Goal: Task Accomplishment & Management: Manage account settings

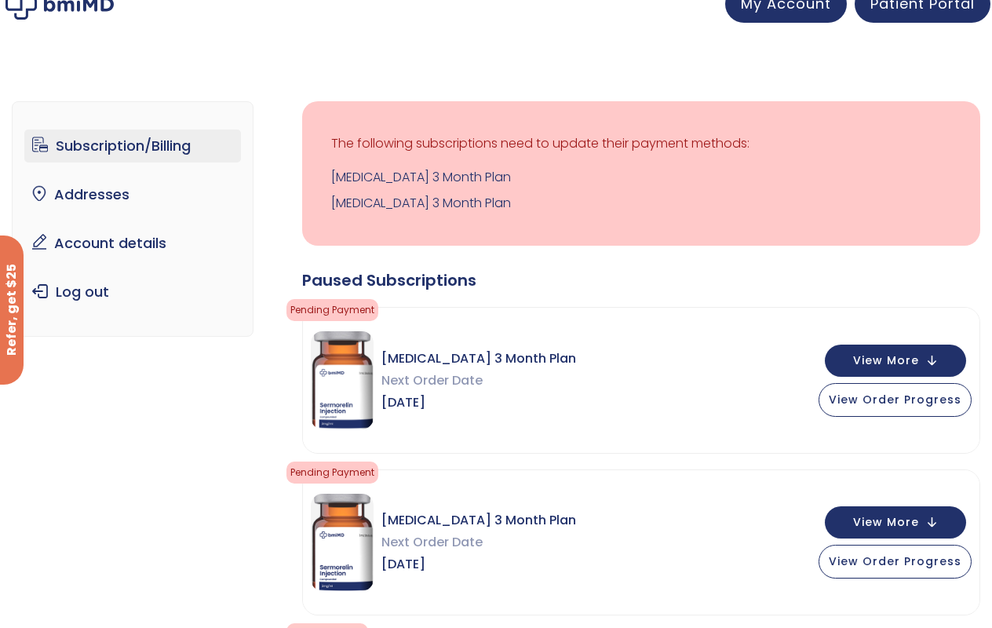
scroll to position [21, 0]
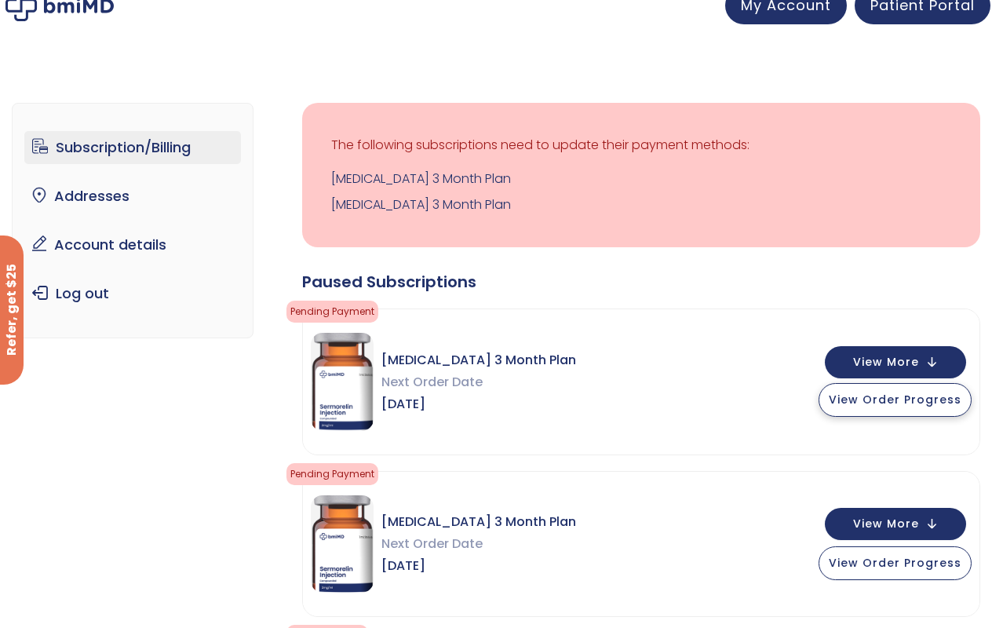
click at [895, 401] on span "View Order Progress" at bounding box center [895, 400] width 133 height 16
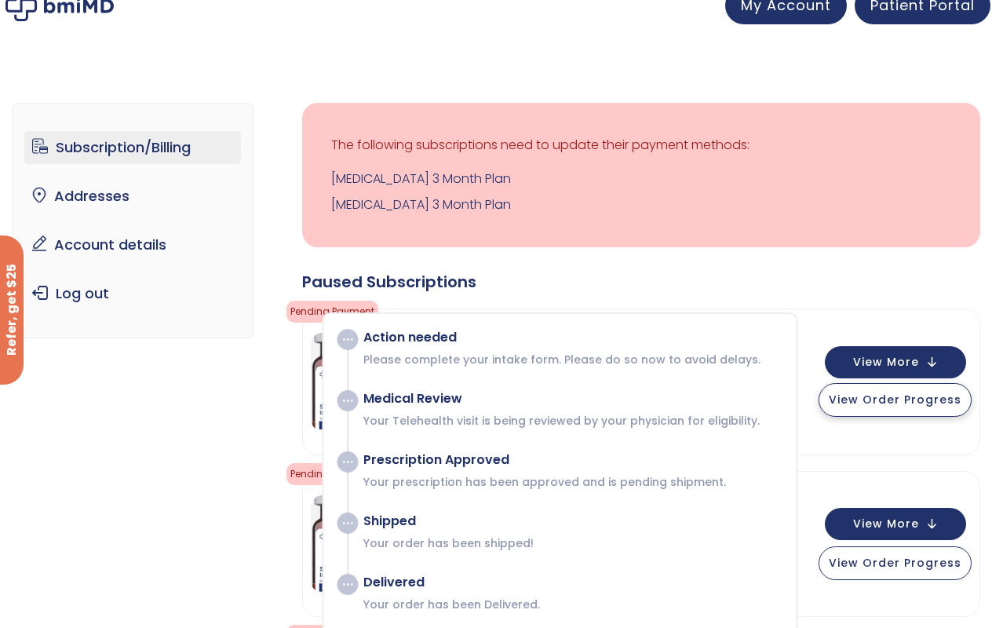
click at [892, 396] on span "View Order Progress" at bounding box center [895, 400] width 133 height 16
click at [350, 332] on span at bounding box center [348, 340] width 20 height 20
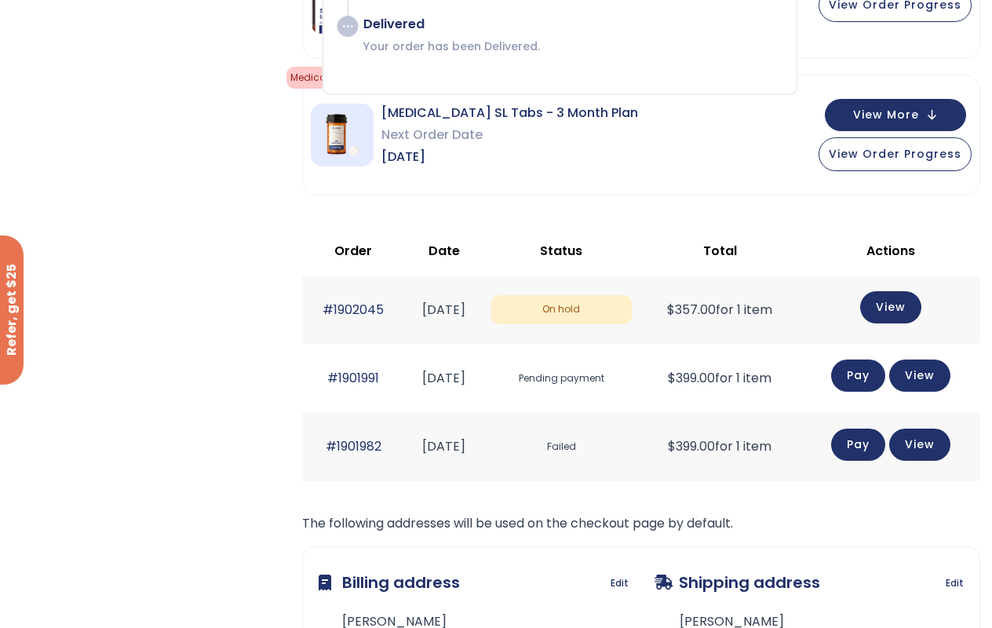
scroll to position [591, 0]
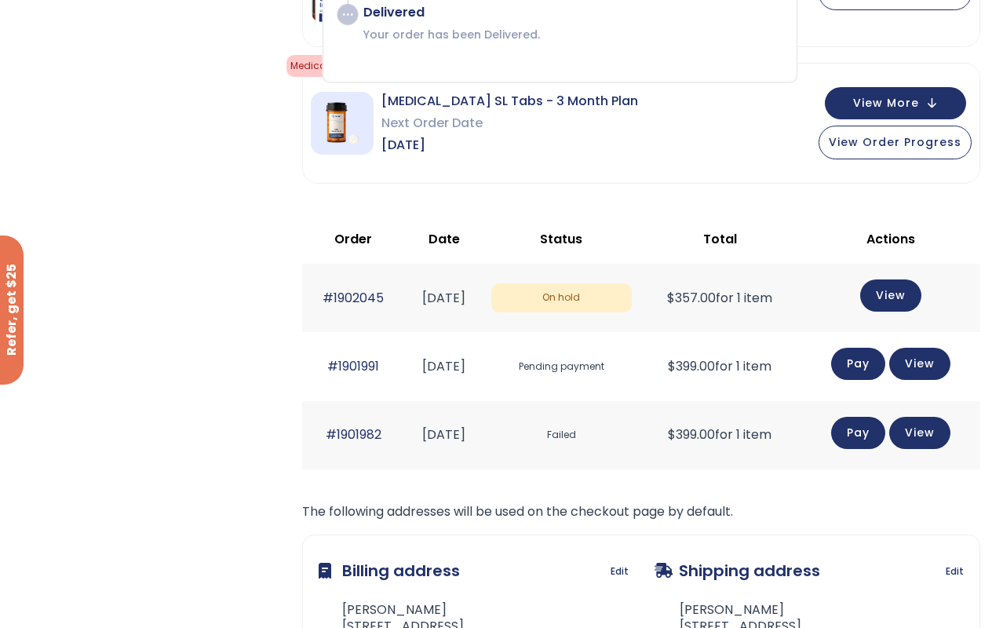
click at [593, 294] on span "On hold" at bounding box center [561, 297] width 141 height 29
click at [903, 298] on link "View" at bounding box center [890, 294] width 61 height 32
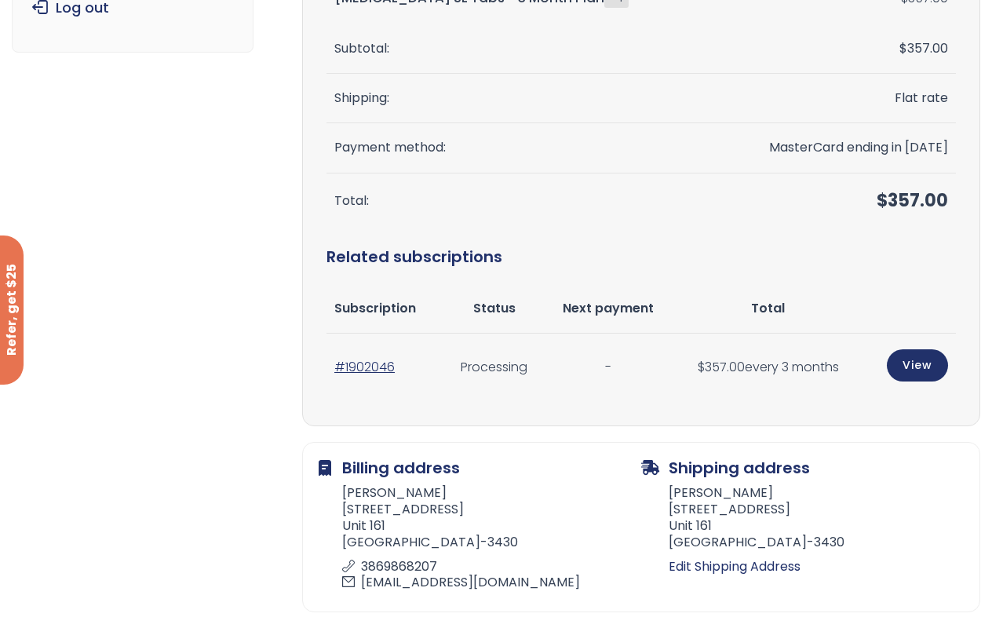
scroll to position [293, 0]
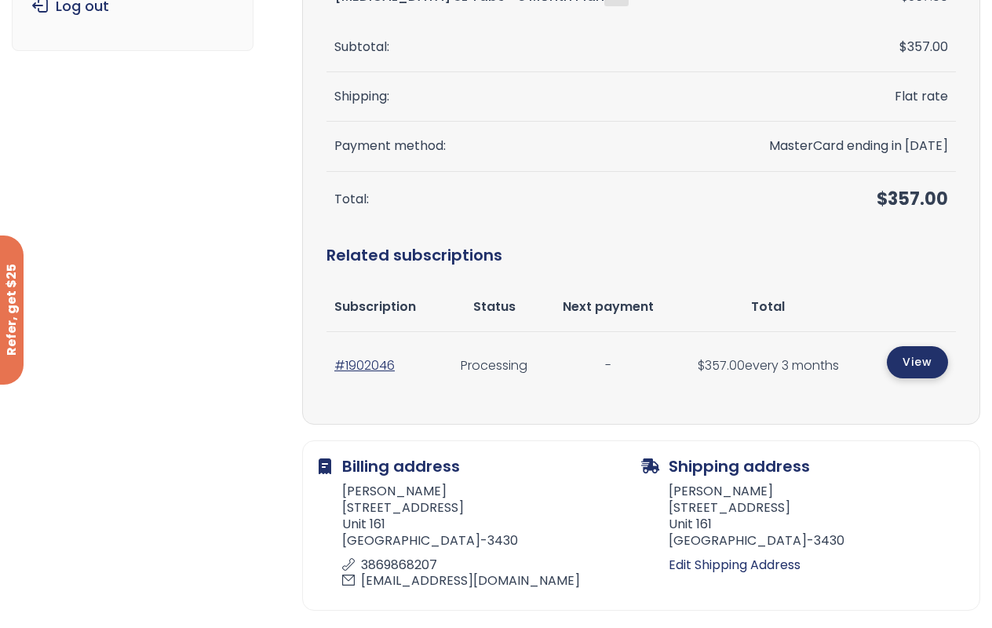
click at [913, 356] on link "View" at bounding box center [917, 362] width 61 height 32
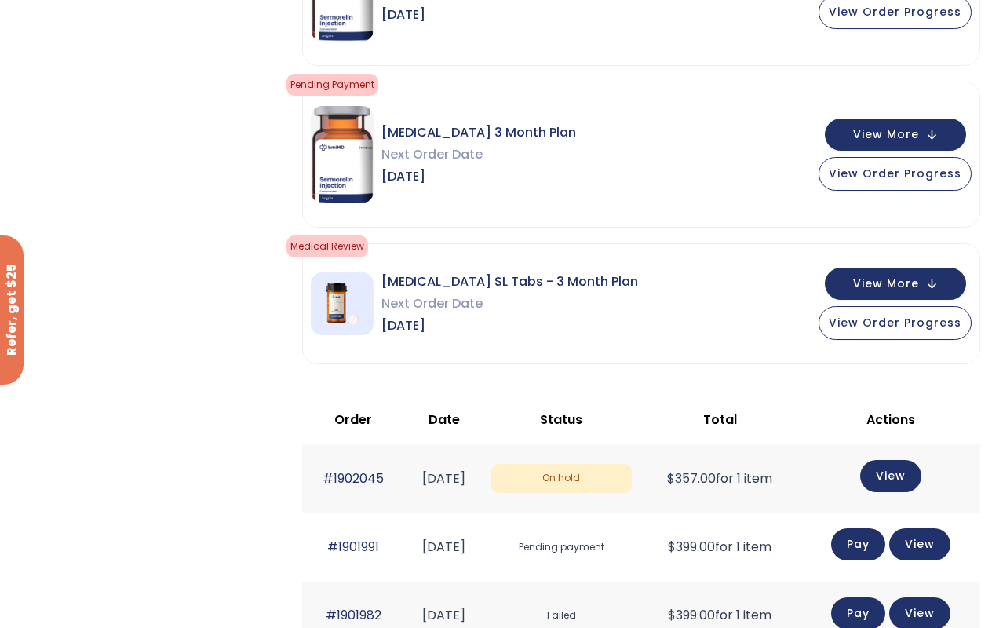
scroll to position [409, 0]
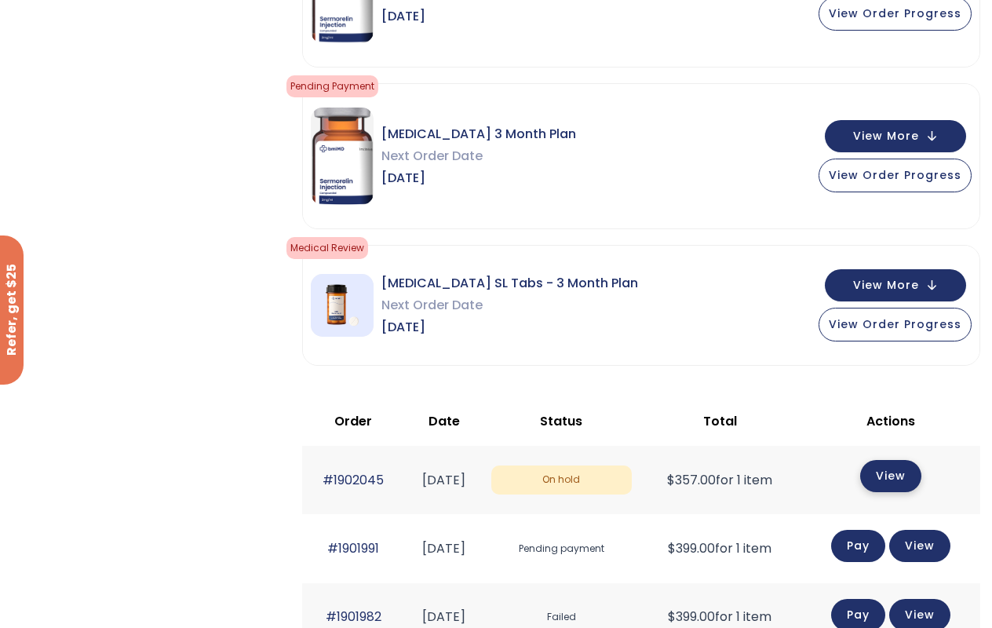
click at [897, 468] on link "View" at bounding box center [890, 476] width 61 height 32
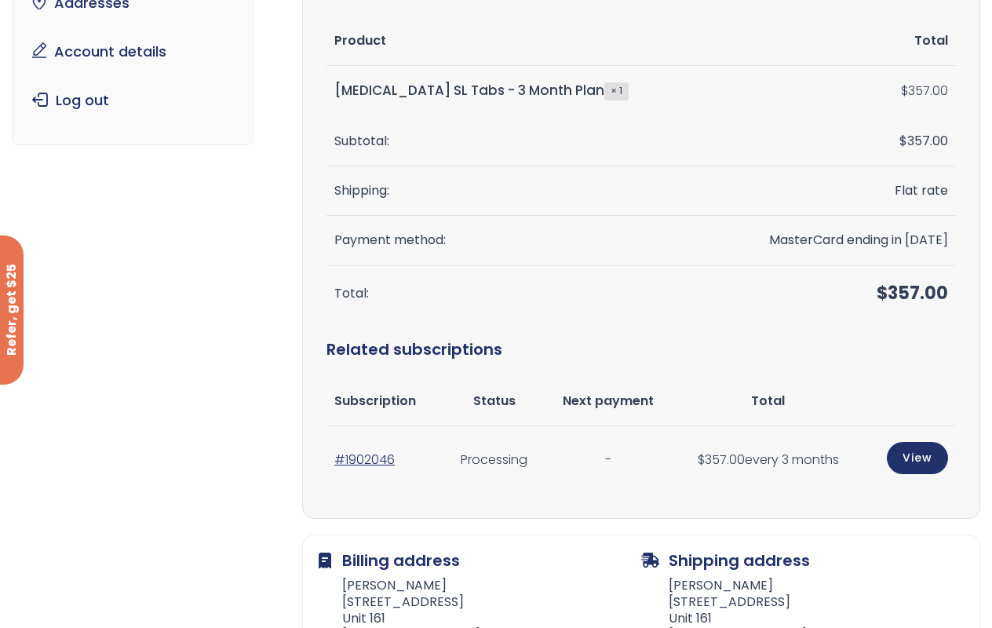
scroll to position [199, 0]
click at [484, 450] on td "Processing" at bounding box center [494, 460] width 100 height 68
click at [370, 458] on link "#1902046" at bounding box center [364, 459] width 60 height 18
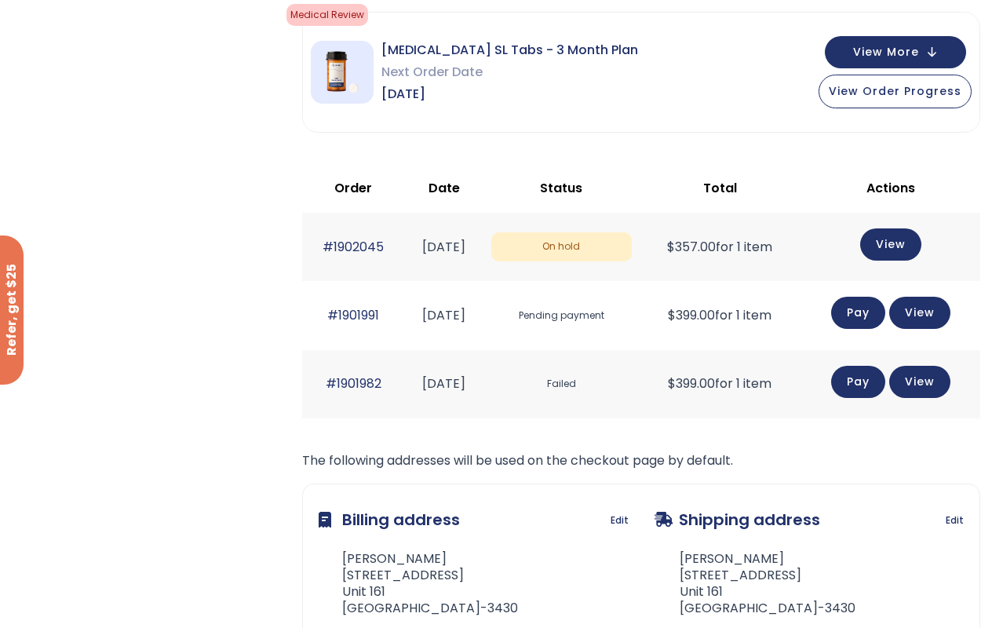
scroll to position [644, 0]
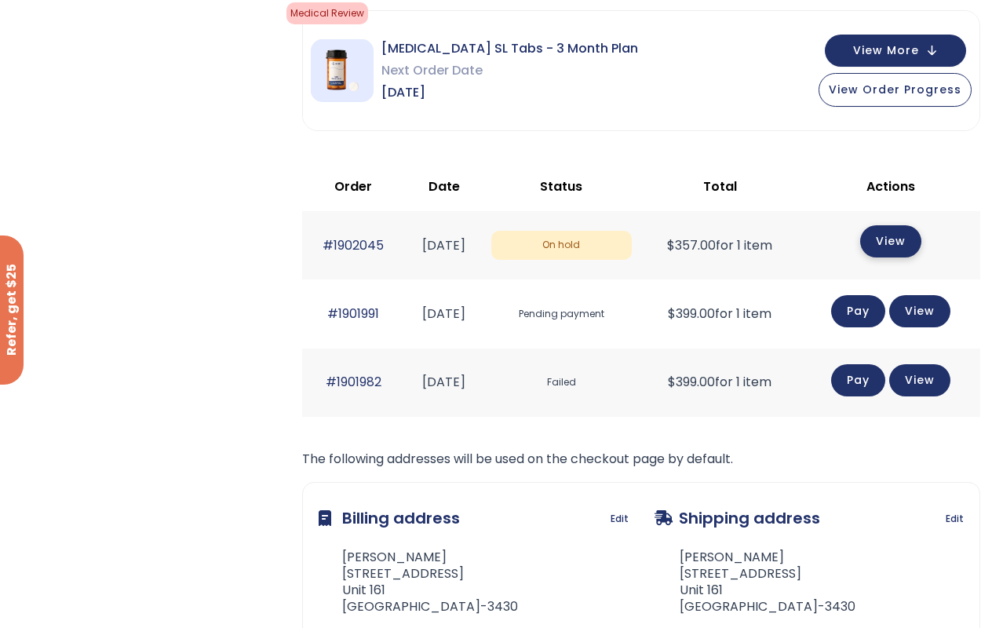
click at [908, 236] on link "View" at bounding box center [890, 241] width 61 height 32
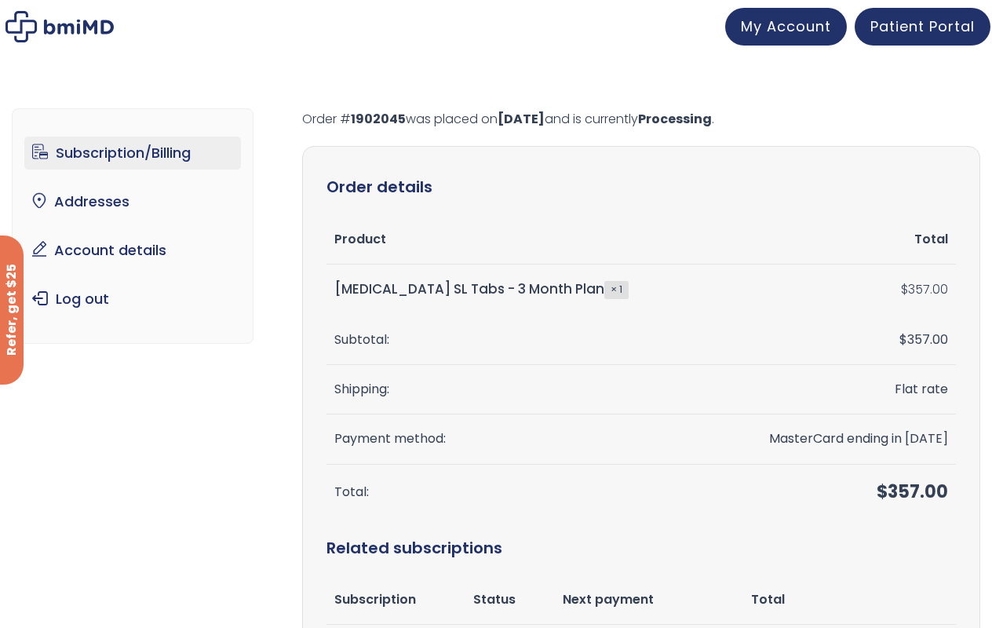
click at [89, 148] on link "Subscription/Billing" at bounding box center [132, 153] width 217 height 33
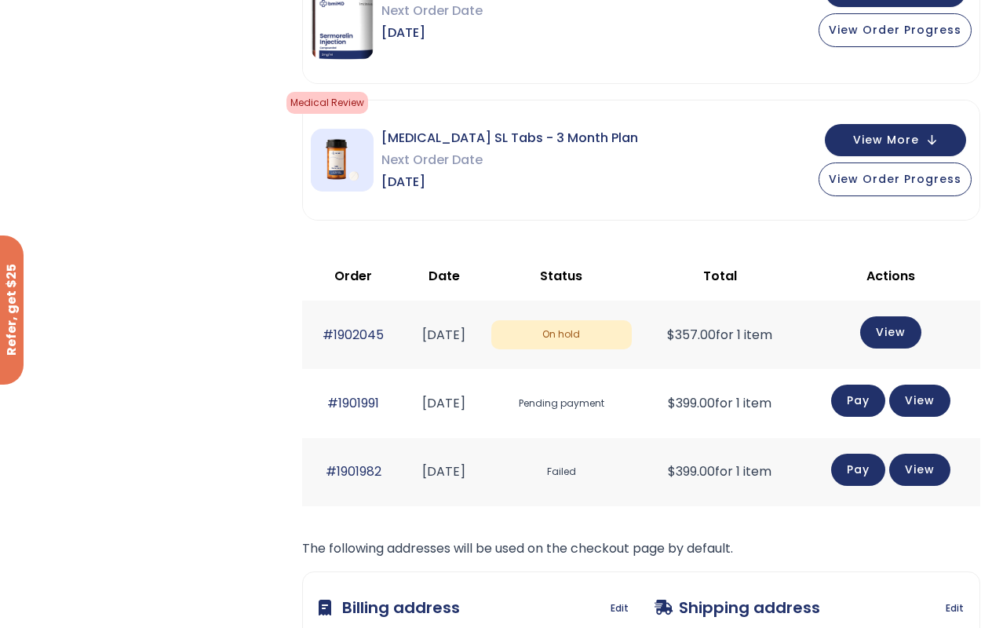
scroll to position [558, 0]
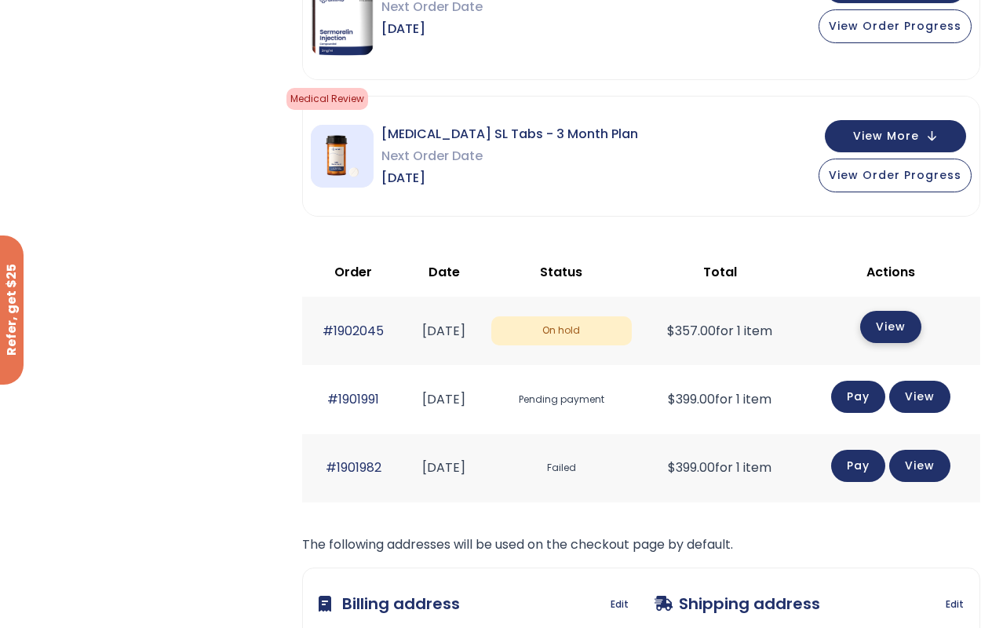
click at [904, 323] on link "View" at bounding box center [890, 327] width 61 height 32
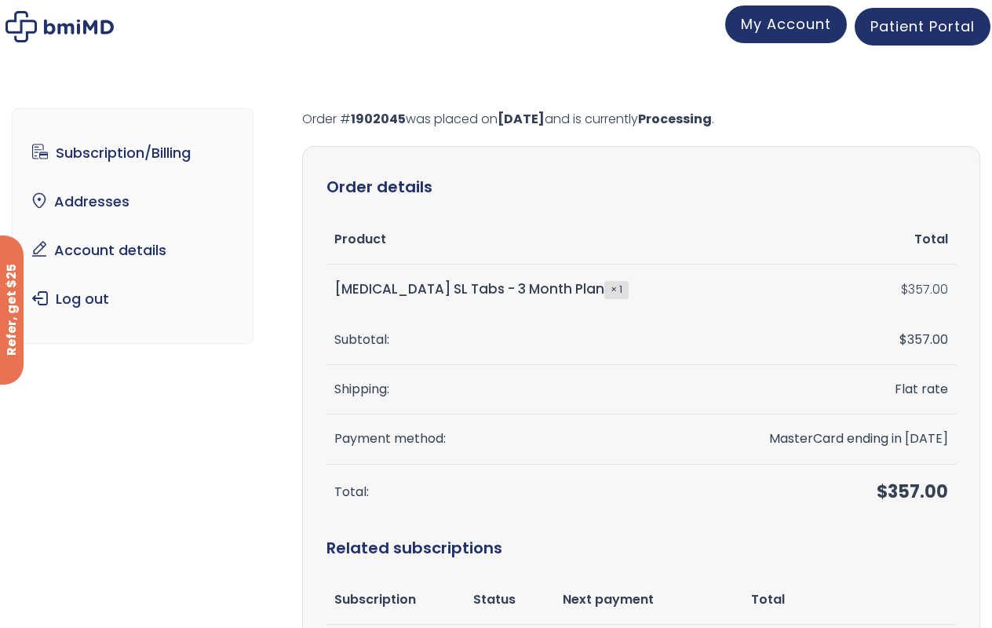
click at [796, 26] on span "My Account" at bounding box center [786, 24] width 90 height 20
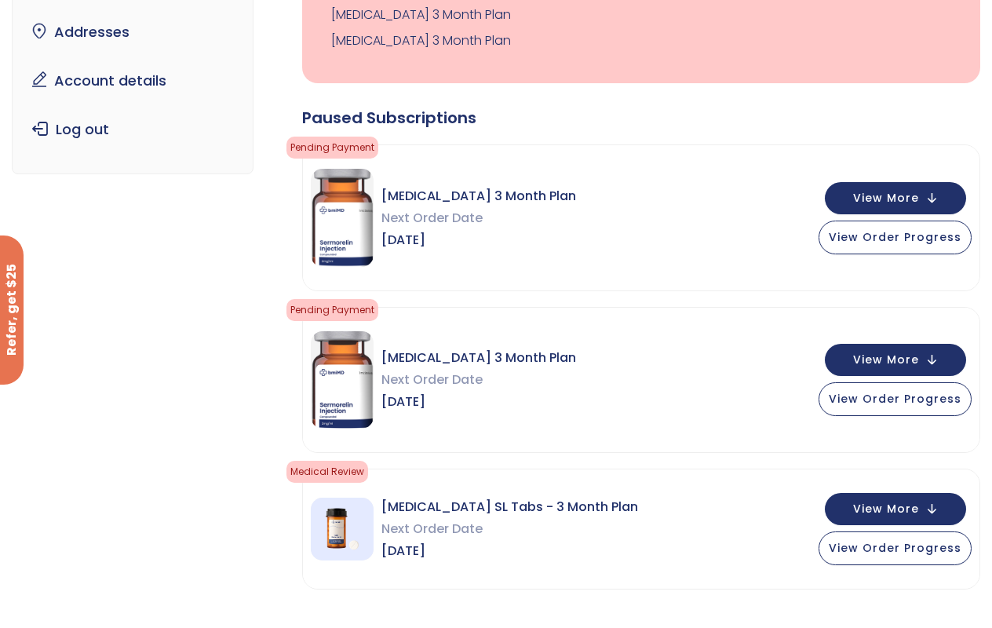
scroll to position [186, 0]
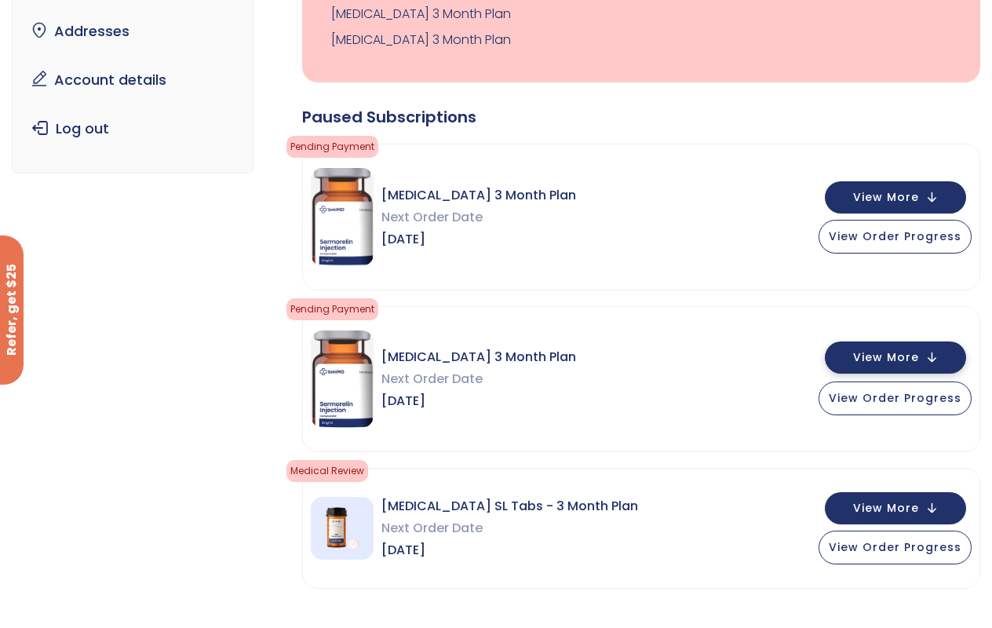
click at [888, 359] on span "View More" at bounding box center [886, 357] width 66 height 10
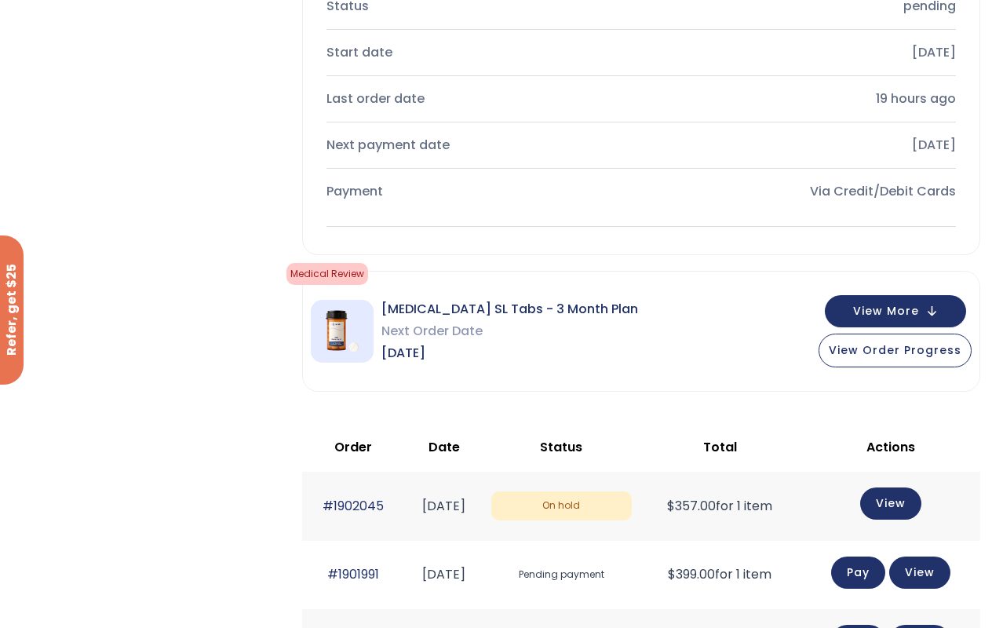
scroll to position [877, 0]
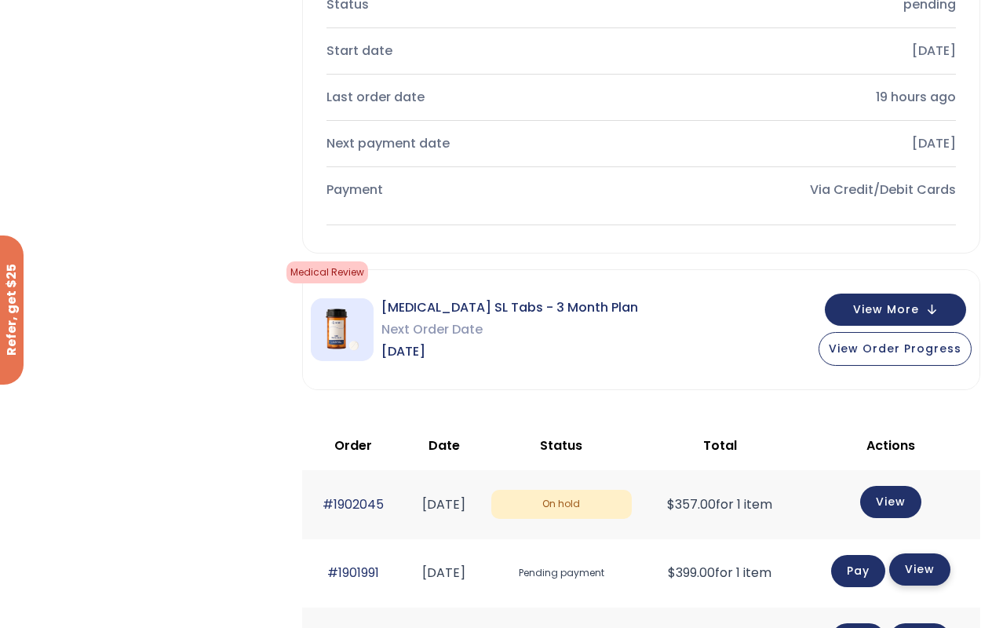
click at [936, 572] on link "View" at bounding box center [919, 569] width 61 height 32
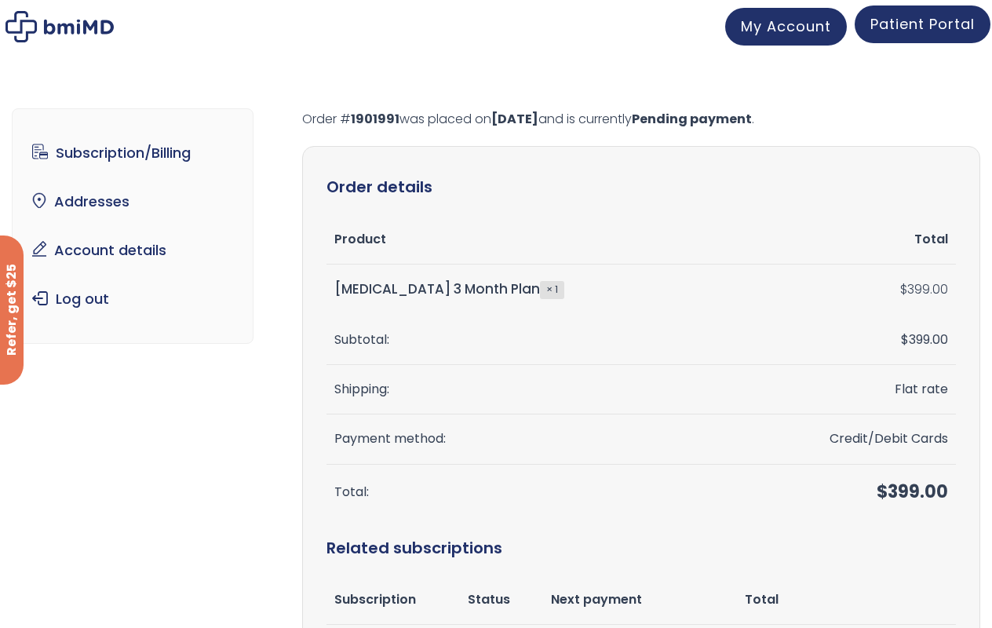
click at [940, 11] on link "Patient Portal" at bounding box center [923, 24] width 136 height 38
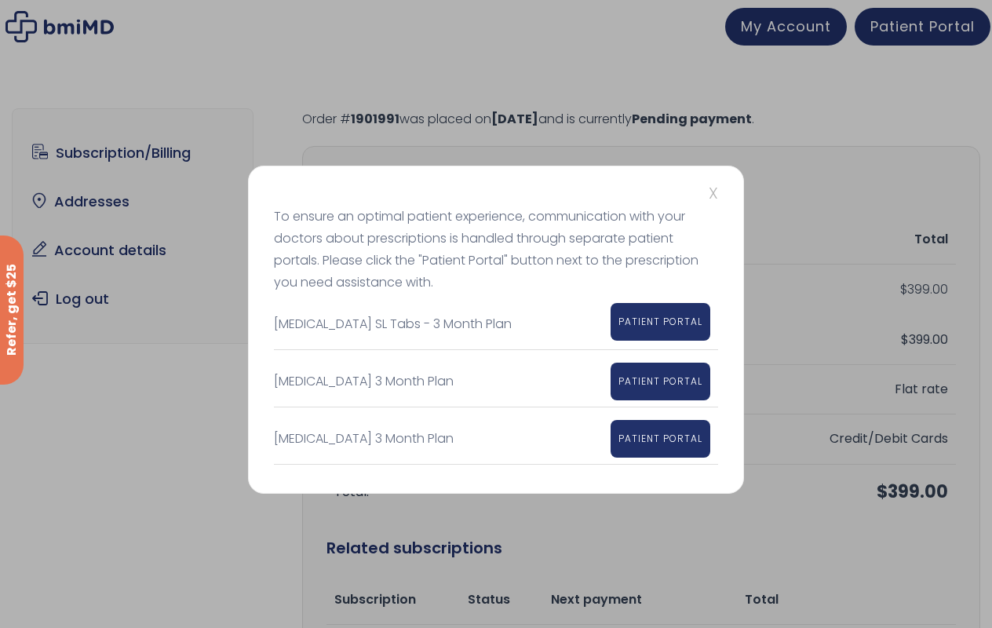
click at [673, 318] on span "PATIENT PORTAL" at bounding box center [661, 321] width 84 height 13
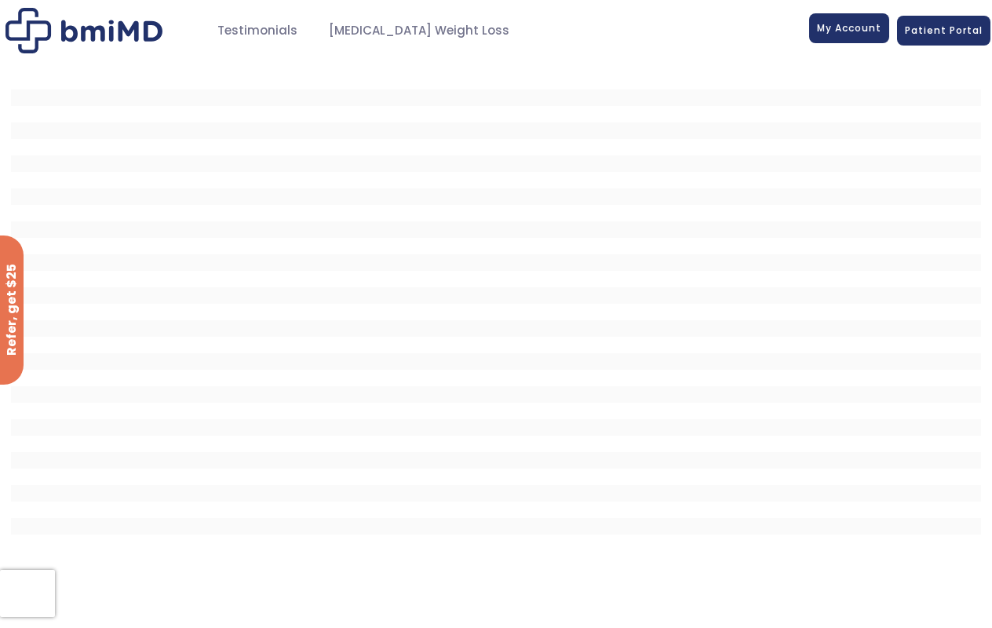
click at [857, 20] on link "My Account" at bounding box center [849, 28] width 80 height 30
click at [855, 25] on span "My Account" at bounding box center [849, 27] width 64 height 13
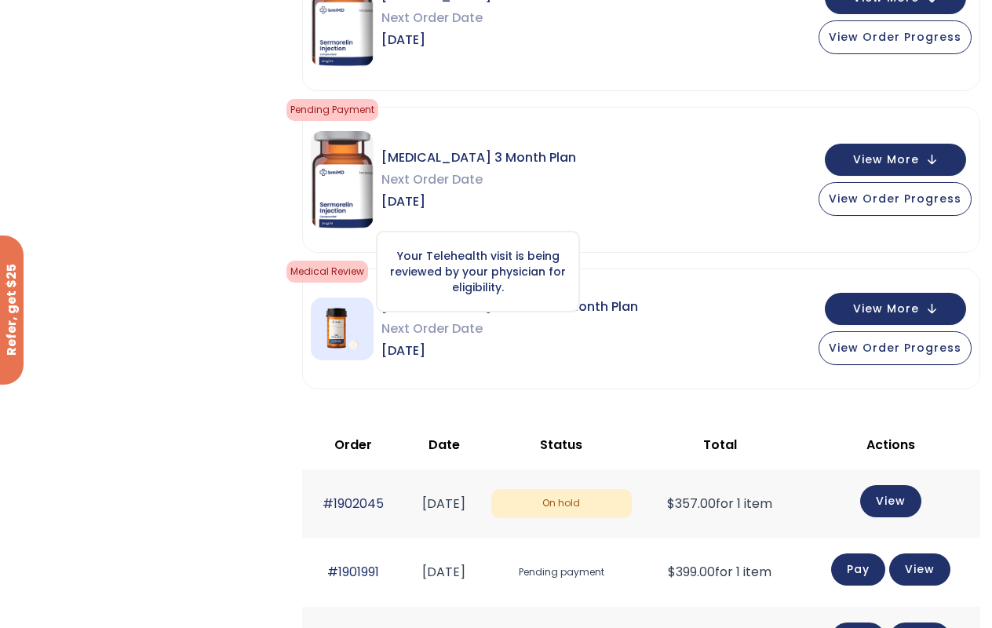
scroll to position [371, 0]
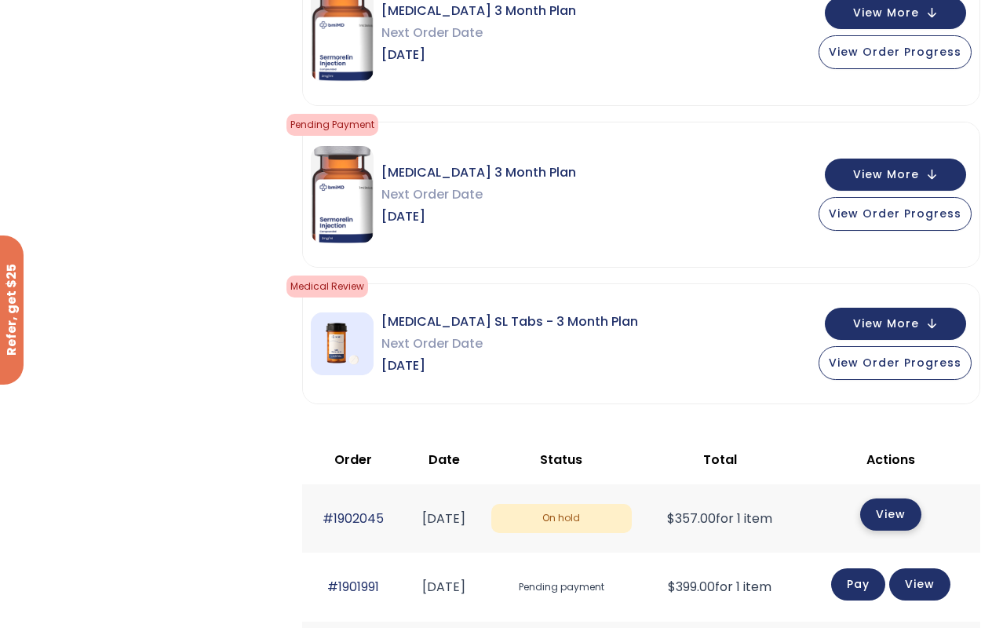
click at [904, 509] on link "View" at bounding box center [890, 515] width 61 height 32
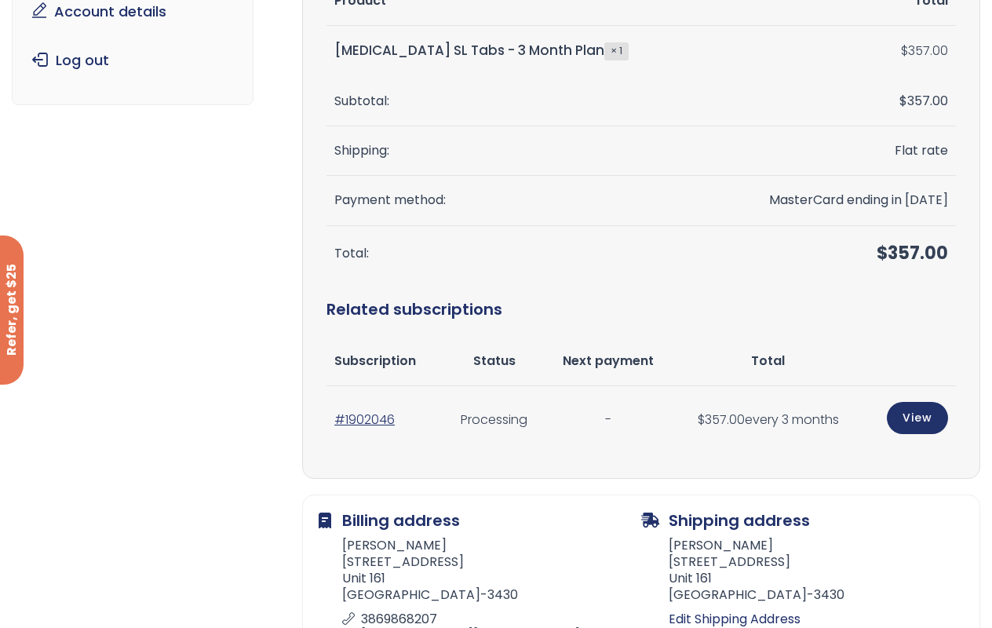
scroll to position [240, 0]
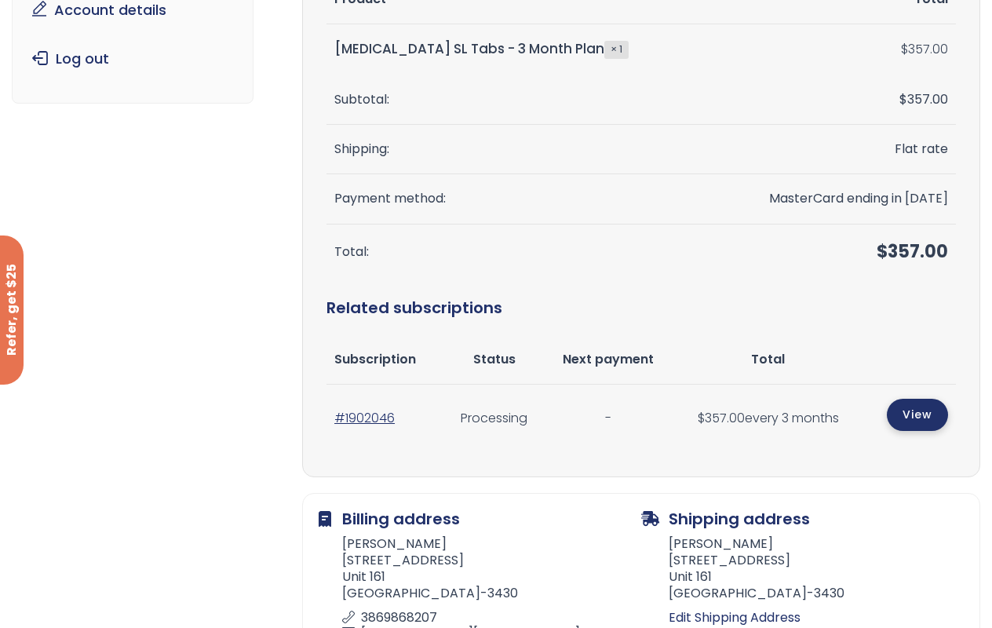
click at [912, 410] on link "View" at bounding box center [917, 415] width 61 height 32
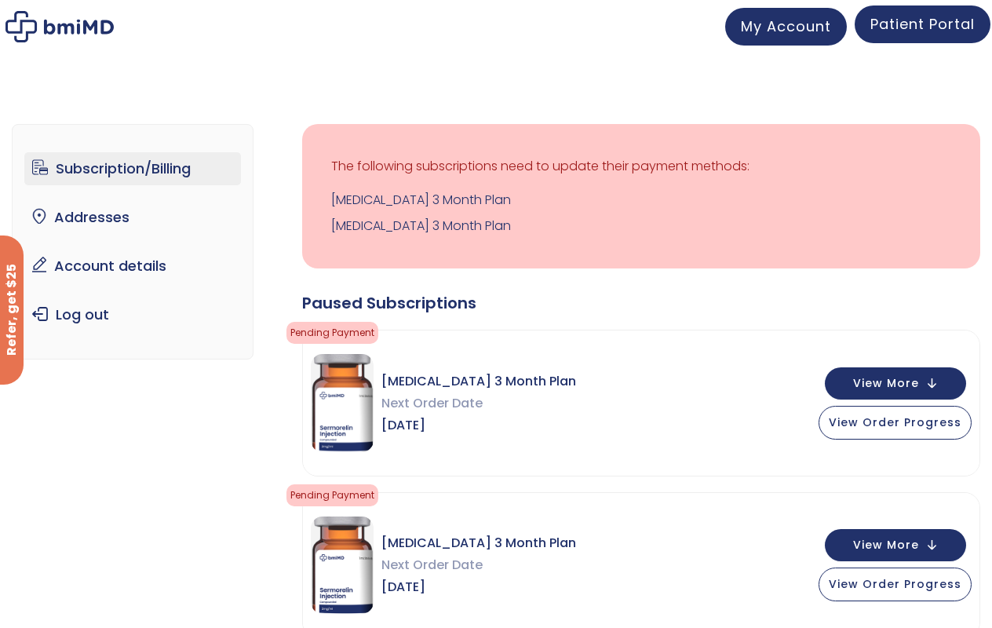
click at [919, 15] on span "Patient Portal" at bounding box center [923, 24] width 104 height 20
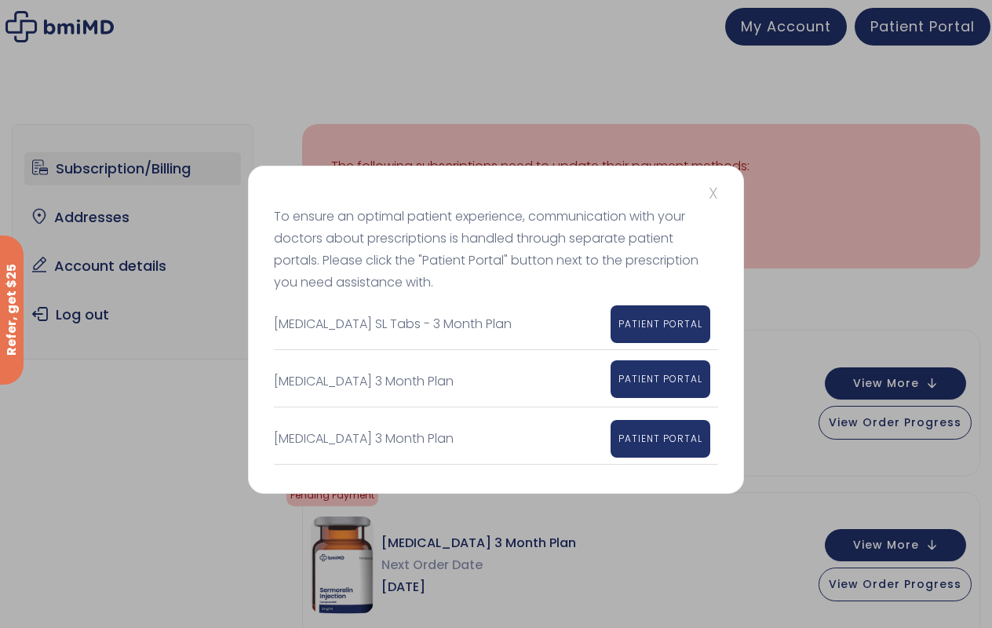
click at [657, 373] on span "PATIENT PORTAL" at bounding box center [661, 378] width 84 height 13
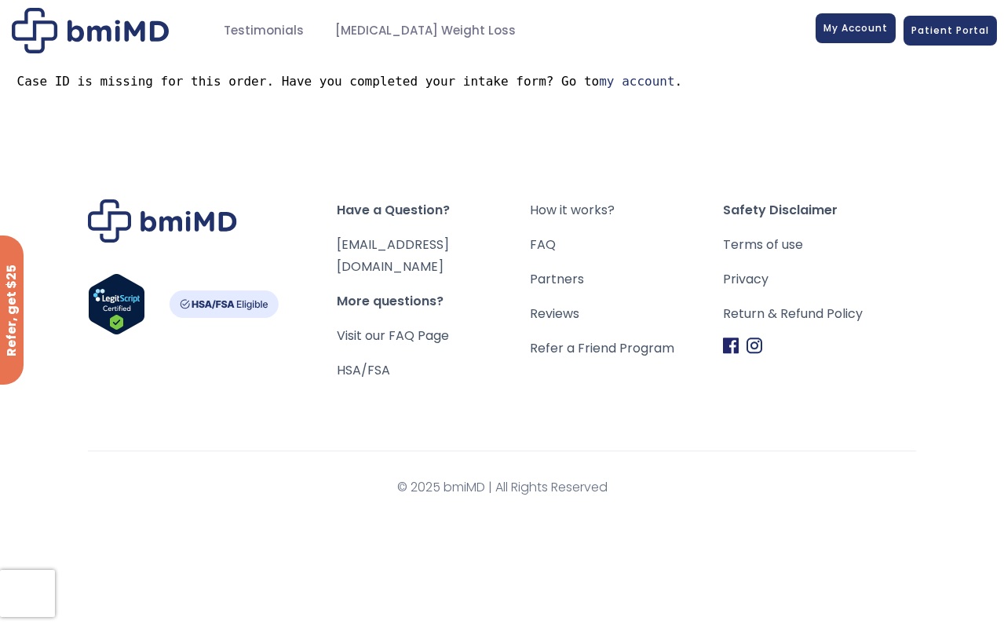
click at [844, 16] on link "My Account" at bounding box center [856, 28] width 80 height 30
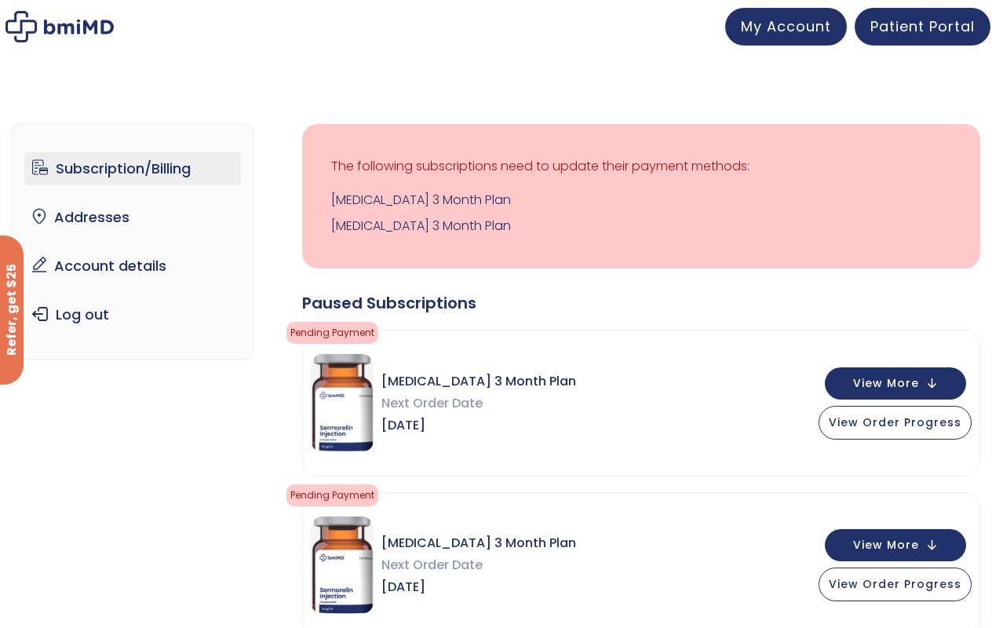
click at [142, 171] on link "Subscription/Billing" at bounding box center [132, 168] width 217 height 33
click at [135, 164] on link "Subscription/Billing" at bounding box center [132, 168] width 217 height 33
